Goal: Information Seeking & Learning: Understand process/instructions

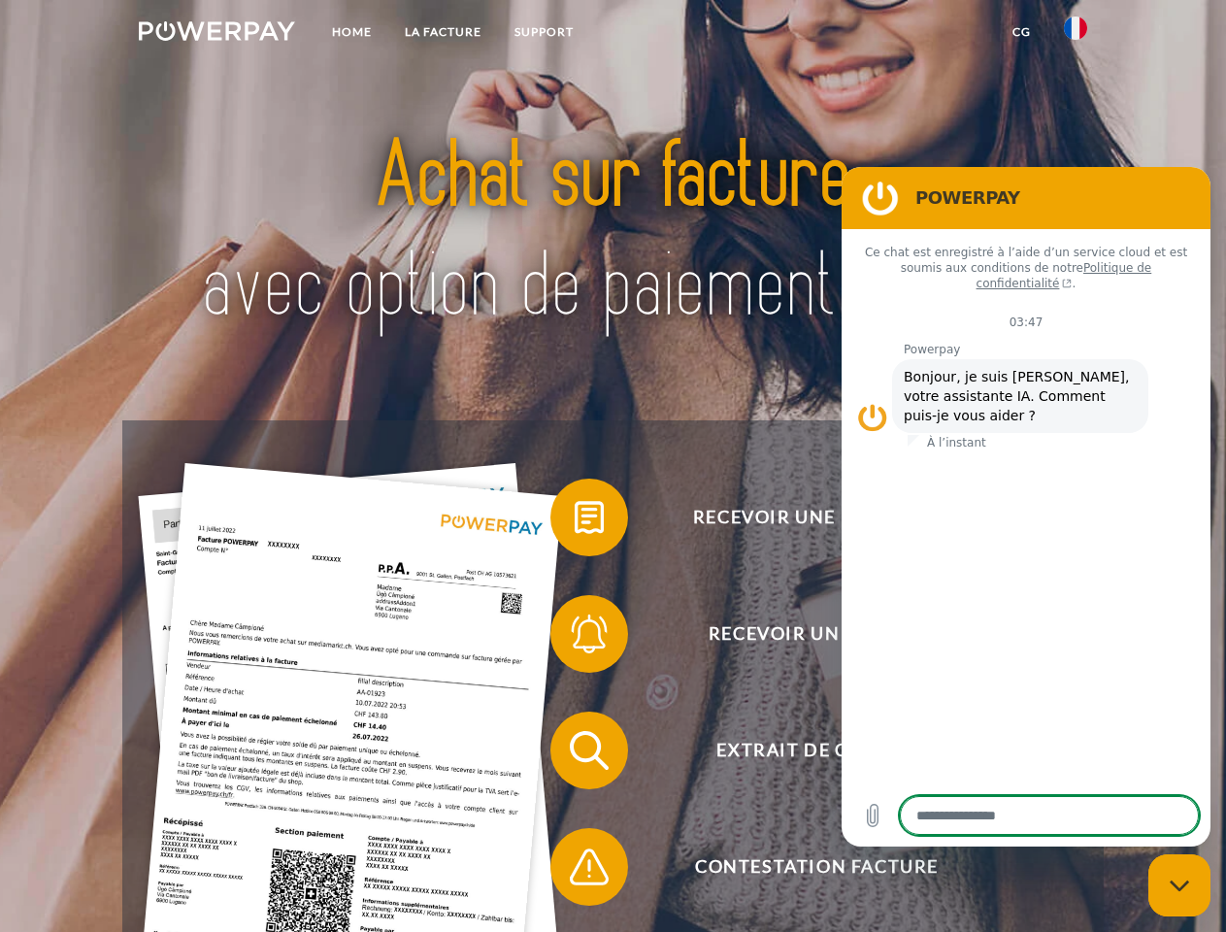
click at [216, 34] on img at bounding box center [217, 30] width 156 height 19
click at [1075, 34] on img at bounding box center [1075, 27] width 23 height 23
click at [1021, 32] on link "CG" at bounding box center [1021, 32] width 51 height 35
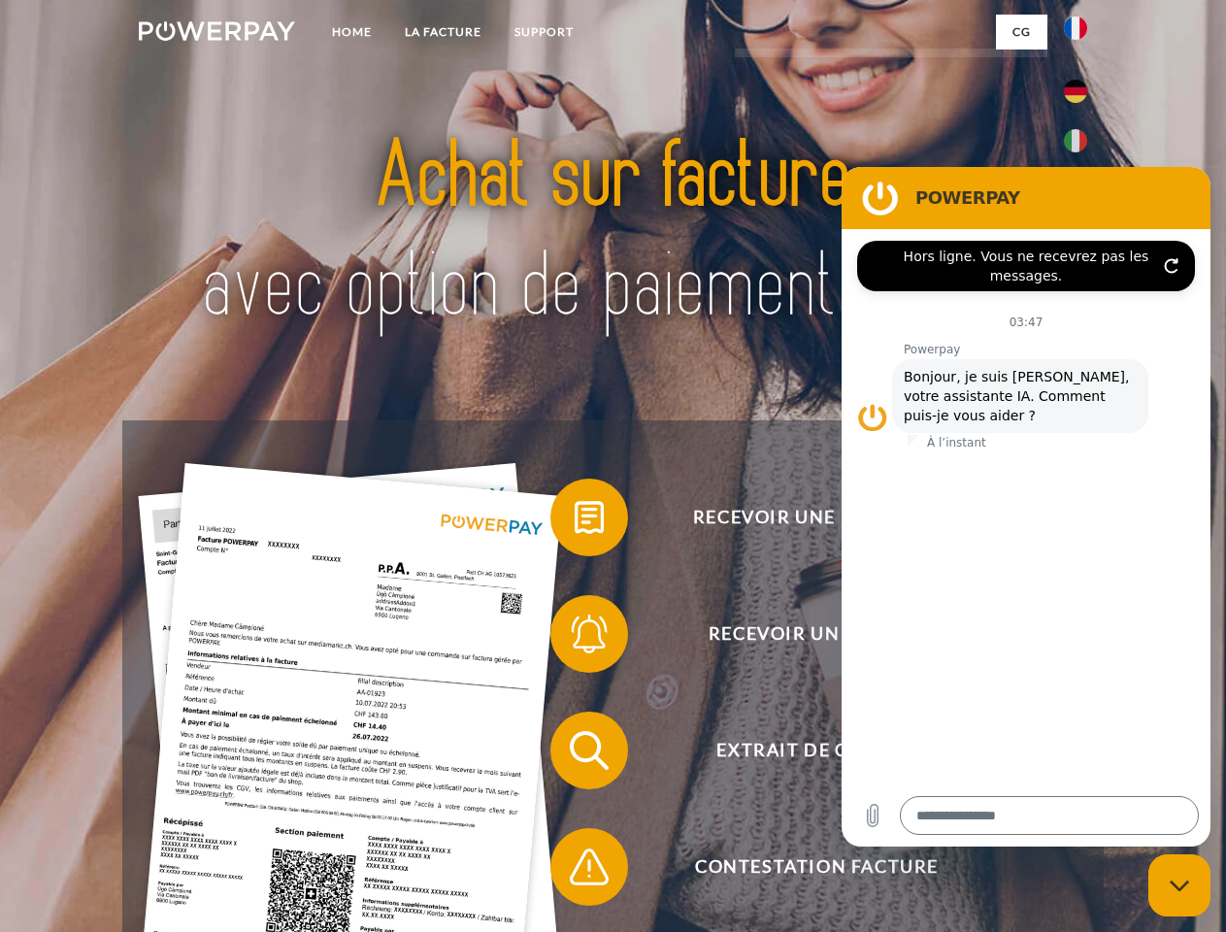
click at [575, 521] on span at bounding box center [559, 517] width 97 height 97
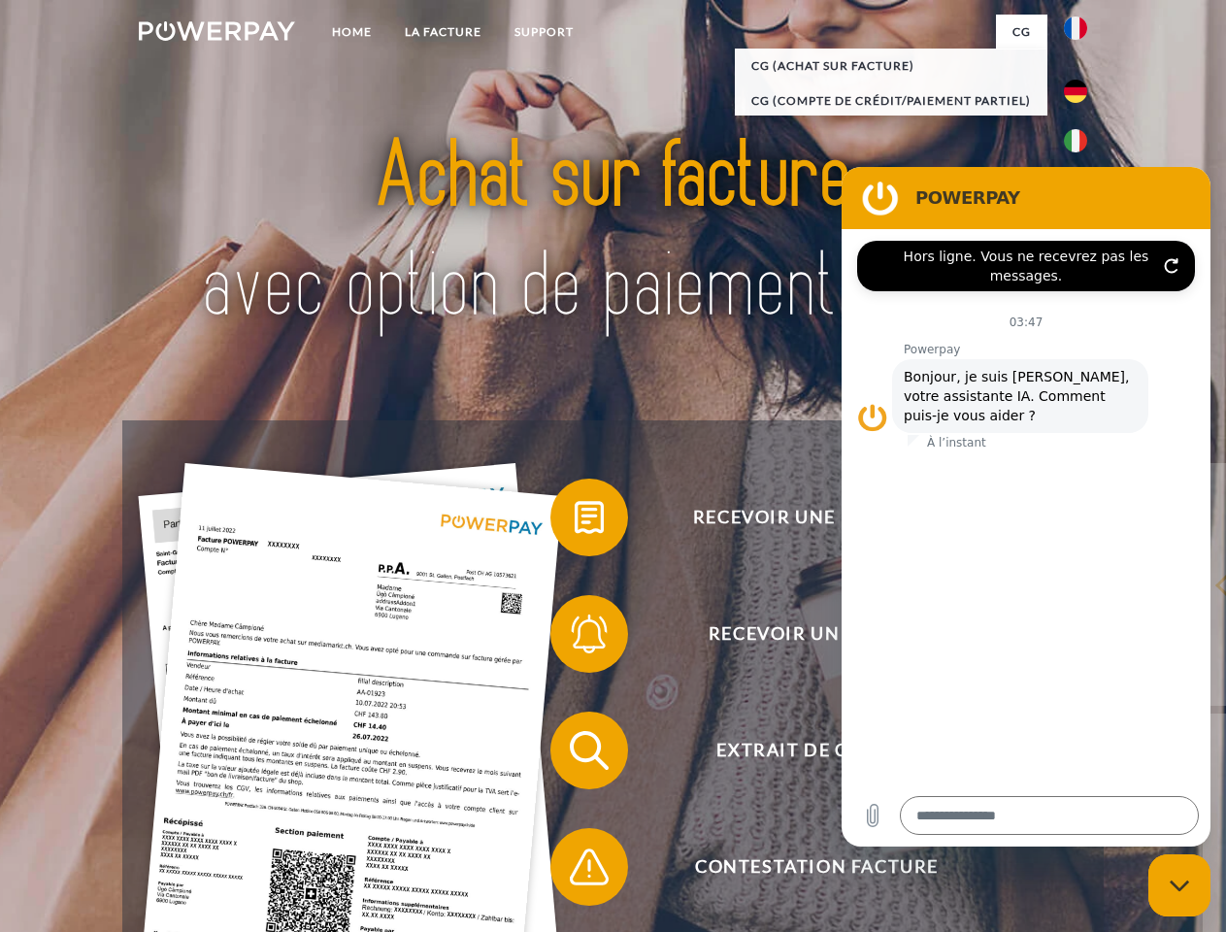
click at [575, 638] on div "Recevoir une facture ? Recevoir un rappel? Extrait de compte retour" at bounding box center [612, 808] width 980 height 776
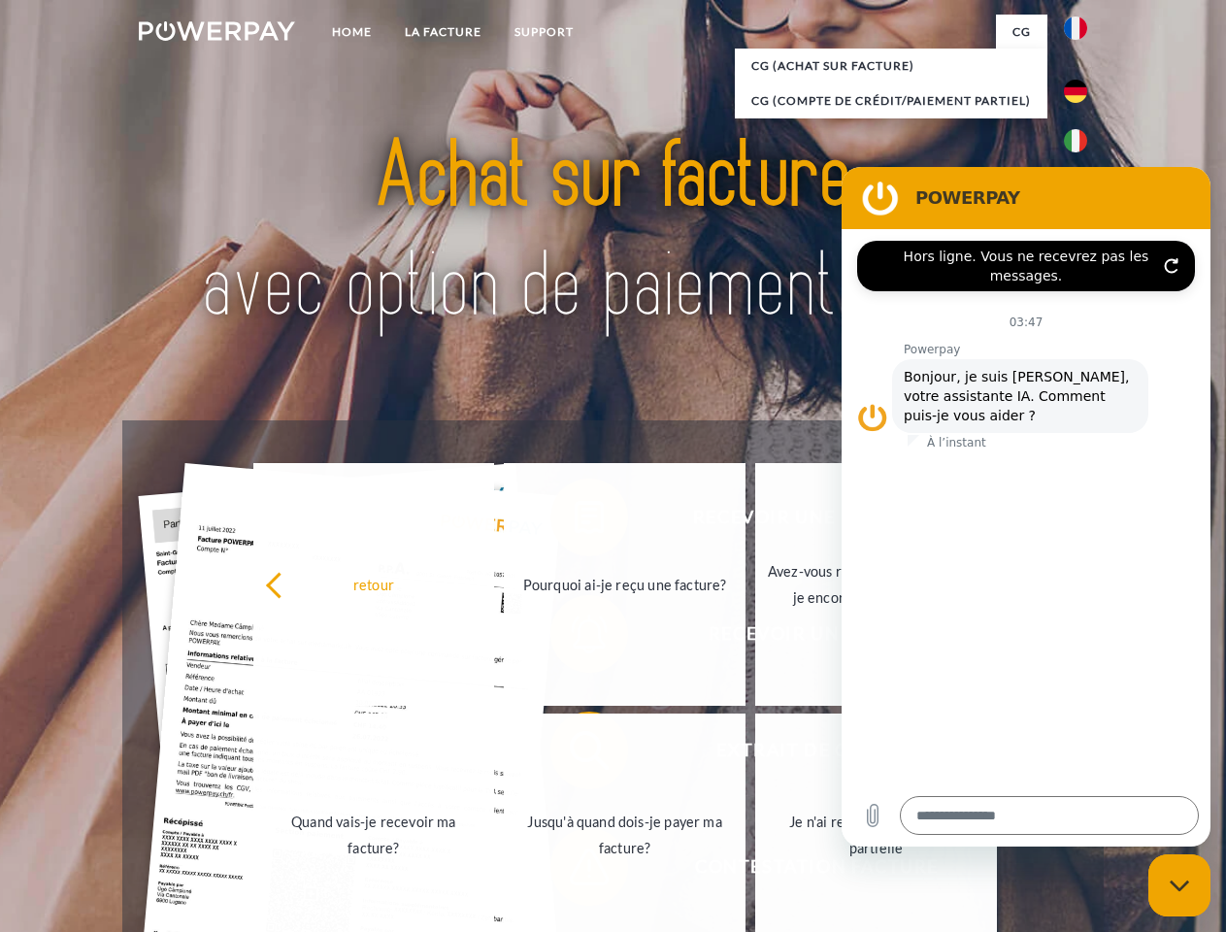
click at [575, 754] on link "Jusqu'à quand dois-je payer ma facture?" at bounding box center [625, 834] width 242 height 243
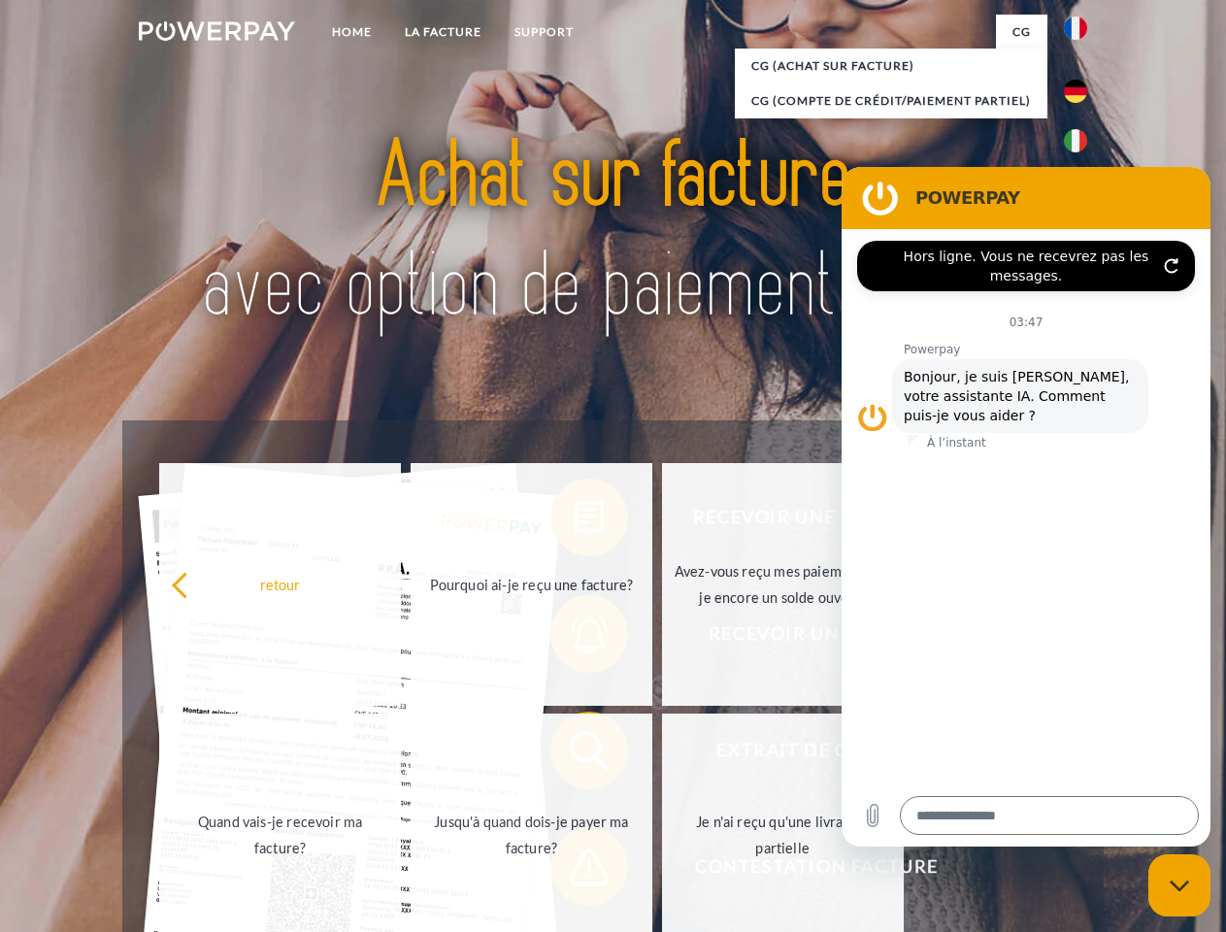
click at [575, 871] on span at bounding box center [559, 866] width 97 height 97
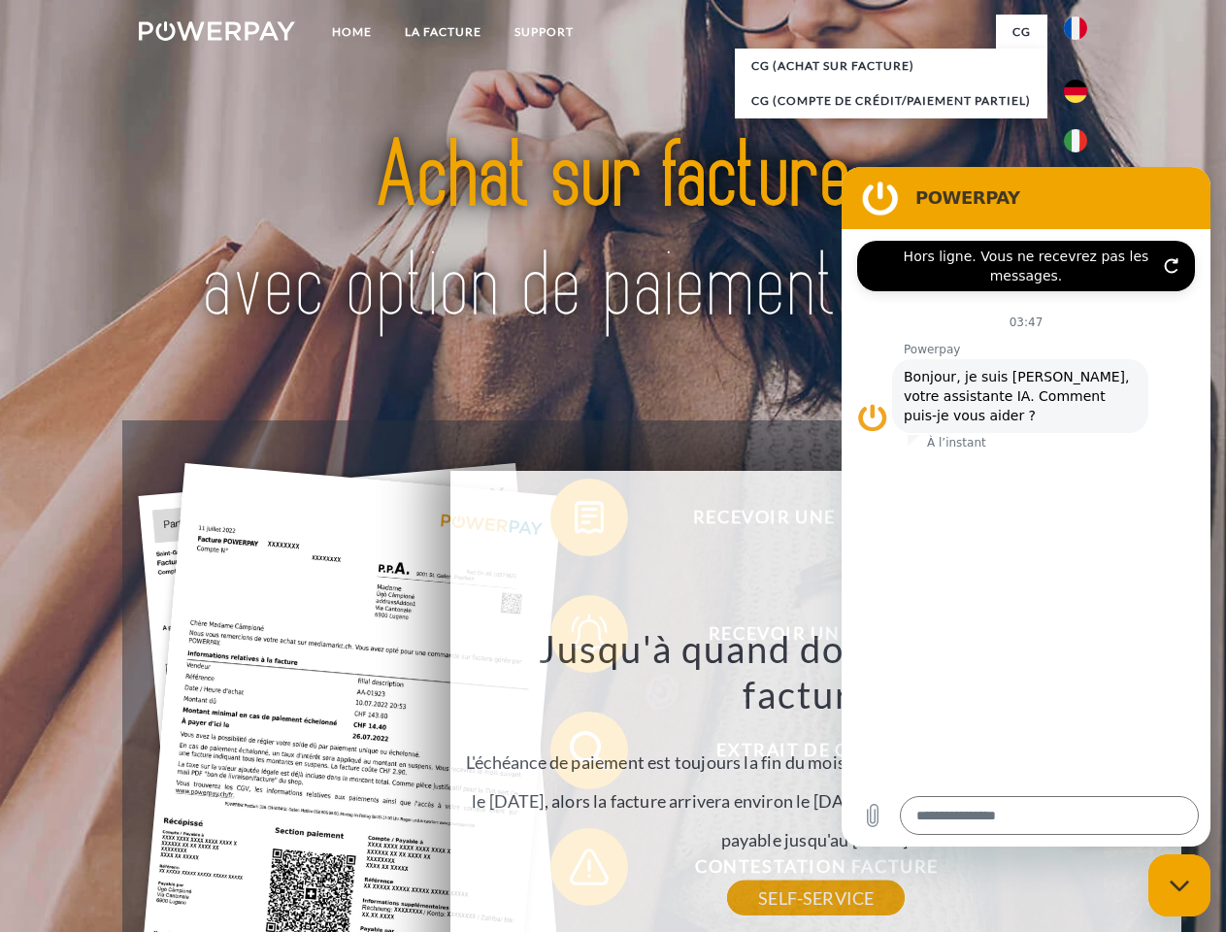
click at [1179, 885] on icon "Fermer la fenêtre de messagerie" at bounding box center [1179, 885] width 20 height 13
type textarea "*"
